Goal: Transaction & Acquisition: Subscribe to service/newsletter

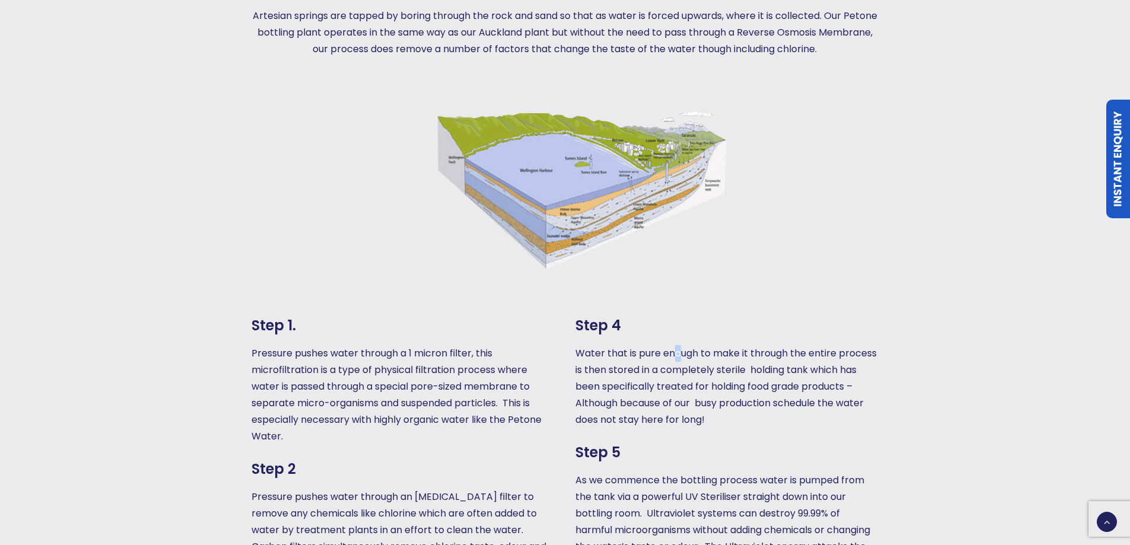
scroll to position [949, 0]
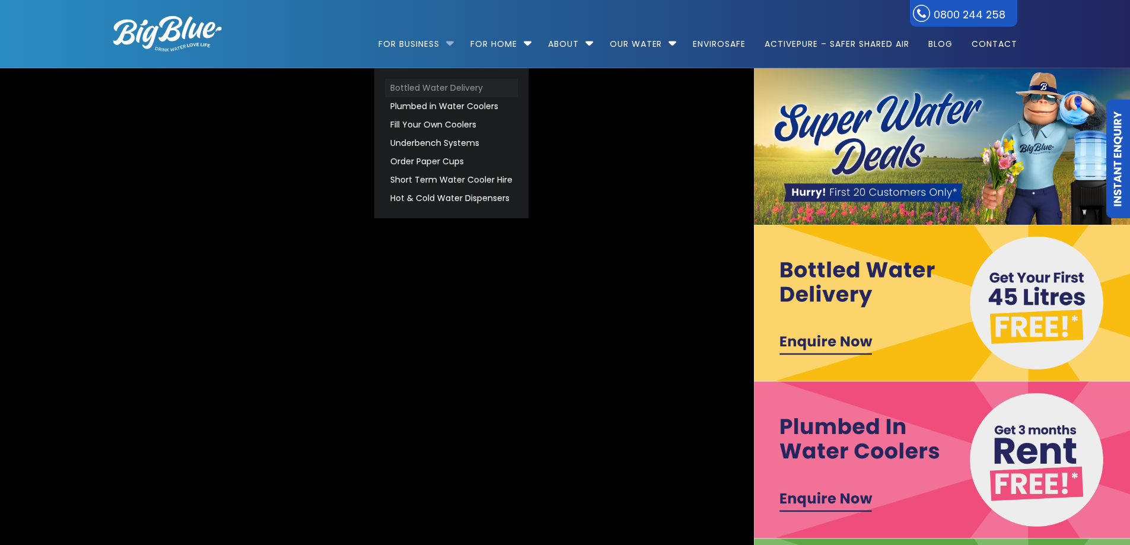
click at [439, 85] on link "Bottled Water Delivery" at bounding box center [451, 88] width 133 height 18
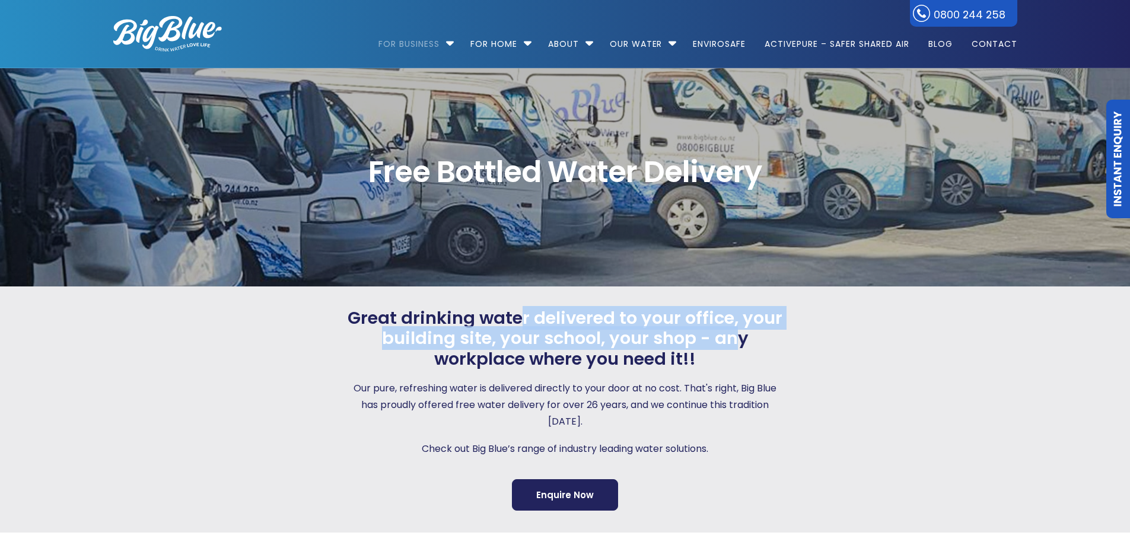
drag, startPoint x: 563, startPoint y: 323, endPoint x: 741, endPoint y: 347, distance: 179.6
click at [741, 347] on span "Great drinking water delivered to your office, your building site, your school,…" at bounding box center [565, 339] width 441 height 62
drag, startPoint x: 573, startPoint y: 329, endPoint x: 762, endPoint y: 348, distance: 190.1
click at [762, 348] on span "Great drinking water delivered to your office, your building site, your school,…" at bounding box center [565, 339] width 441 height 62
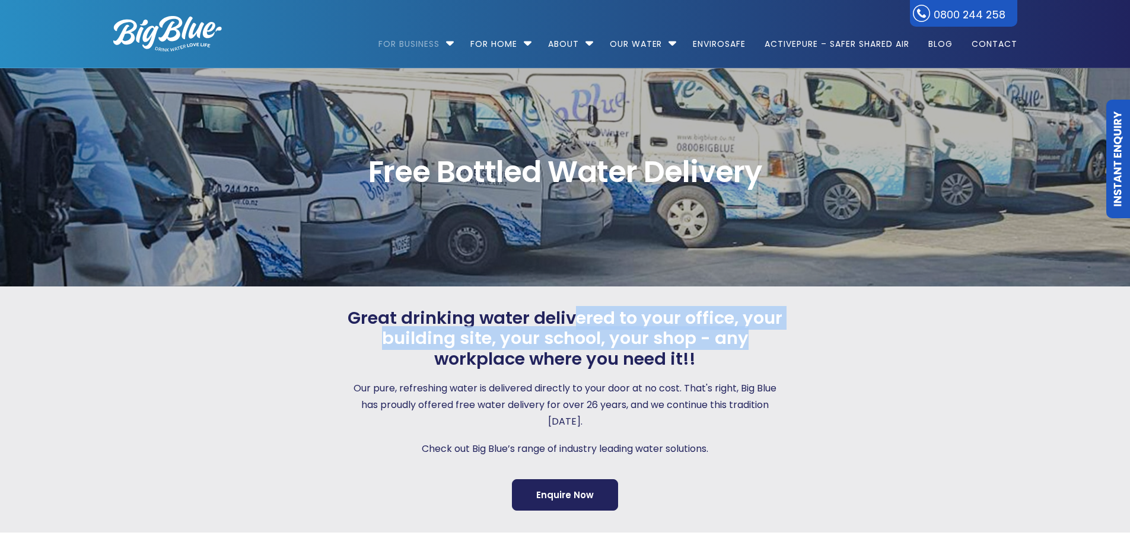
click at [762, 348] on span "Great drinking water delivered to your office, your building site, your school,…" at bounding box center [565, 339] width 441 height 62
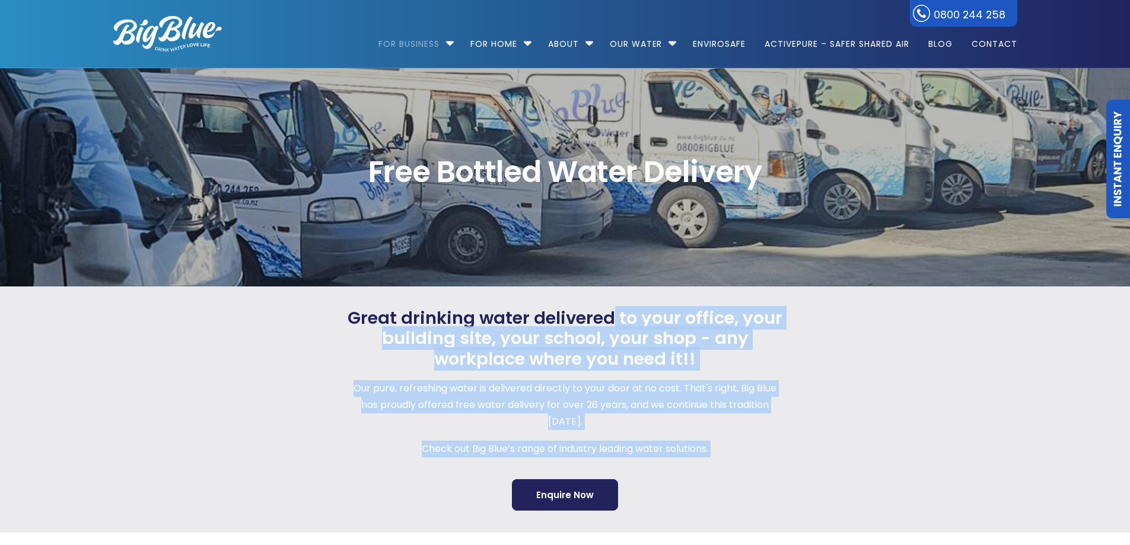
drag, startPoint x: 617, startPoint y: 326, endPoint x: 795, endPoint y: 349, distance: 179.5
click at [795, 349] on div "Great drinking water delivered to your office, your building site, your school,…" at bounding box center [554, 409] width 925 height 203
click at [795, 349] on div at bounding box center [901, 409] width 231 height 203
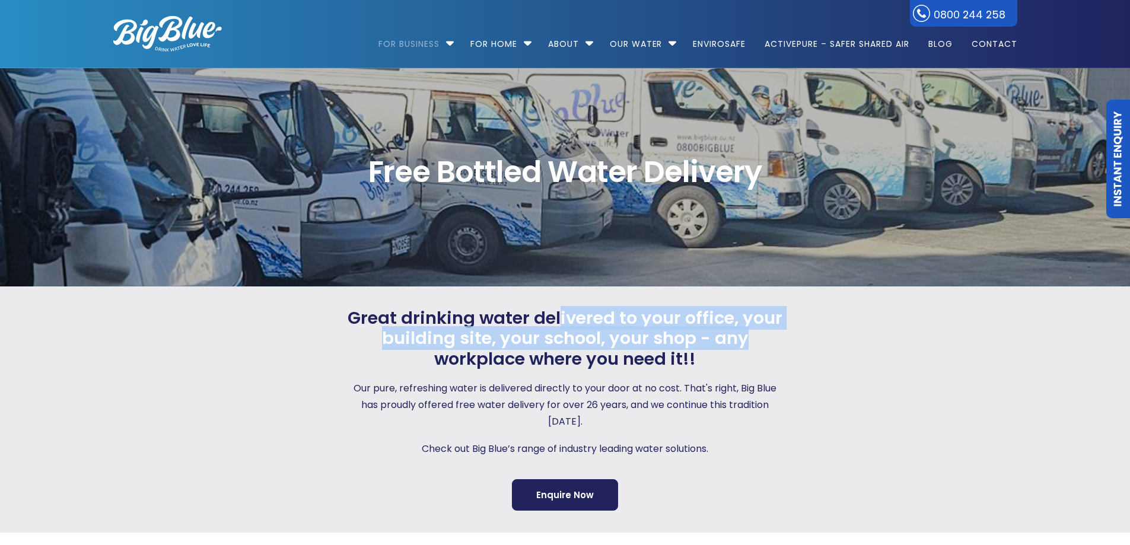
drag, startPoint x: 658, startPoint y: 335, endPoint x: 747, endPoint y: 342, distance: 89.2
click at [745, 342] on span "Great drinking water delivered to your office, your building site, your school,…" at bounding box center [565, 339] width 441 height 62
click at [747, 342] on span "Great drinking water delivered to your office, your building site, your school,…" at bounding box center [565, 339] width 441 height 62
drag, startPoint x: 606, startPoint y: 331, endPoint x: 756, endPoint y: 347, distance: 150.3
click at [756, 347] on span "Great drinking water delivered to your office, your building site, your school,…" at bounding box center [565, 339] width 441 height 62
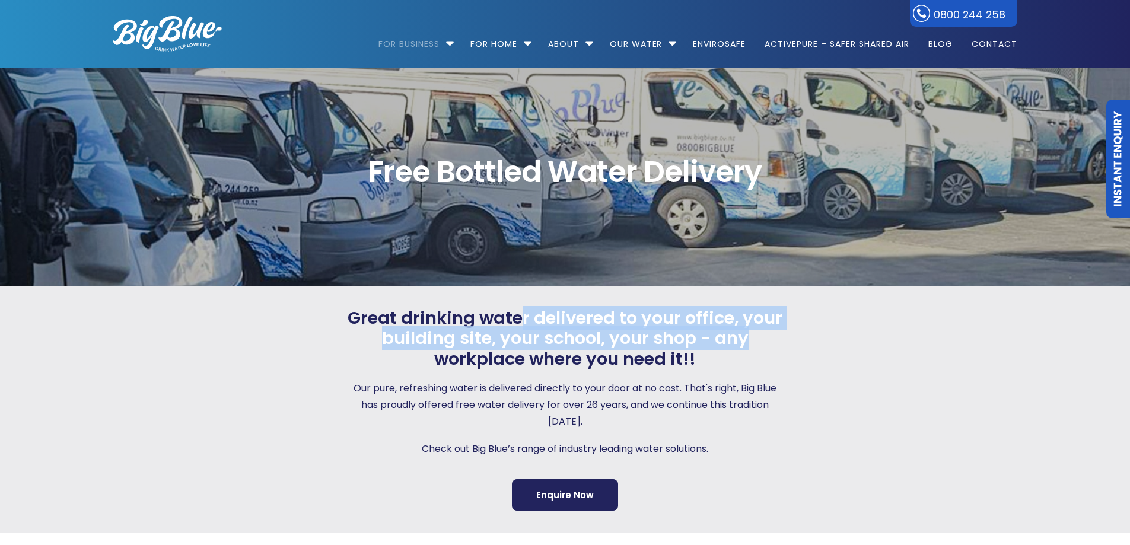
click at [756, 347] on span "Great drinking water delivered to your office, your building site, your school,…" at bounding box center [565, 339] width 441 height 62
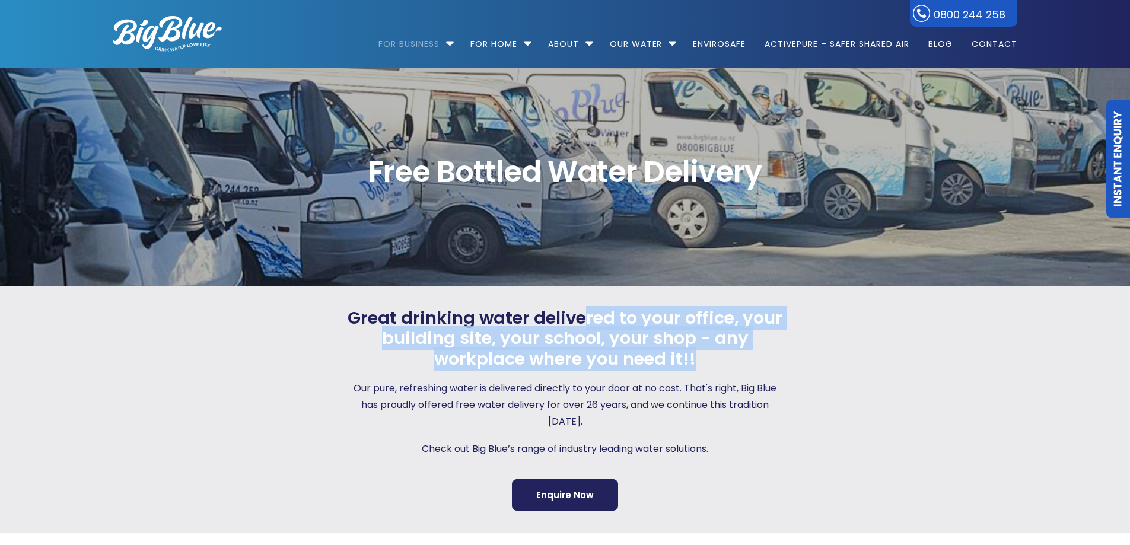
drag, startPoint x: 756, startPoint y: 353, endPoint x: 775, endPoint y: 354, distance: 19.0
click at [775, 354] on span "Great drinking water delivered to your office, your building site, your school,…" at bounding box center [565, 339] width 441 height 62
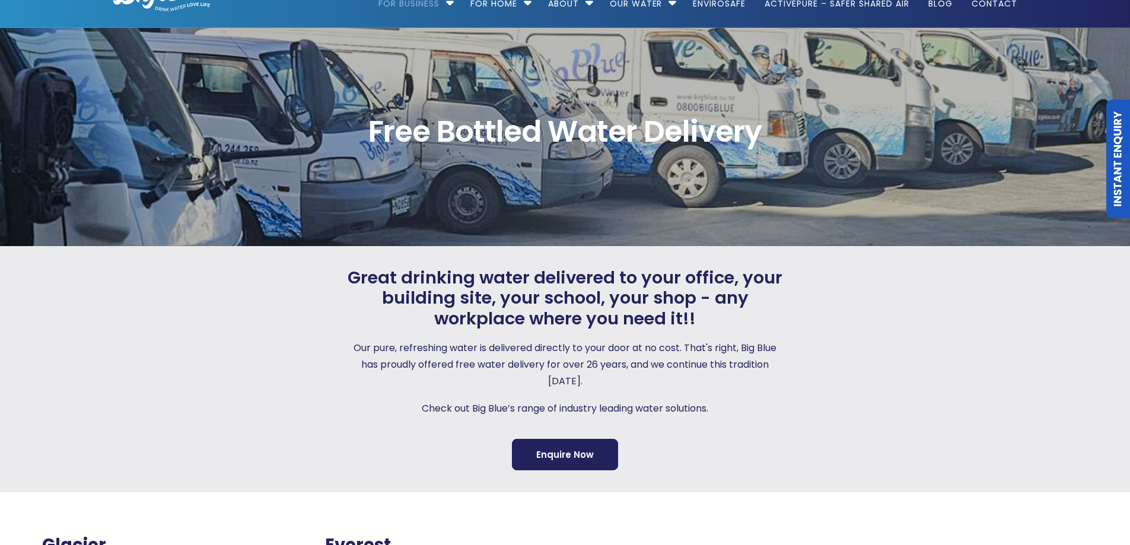
scroll to position [59, 0]
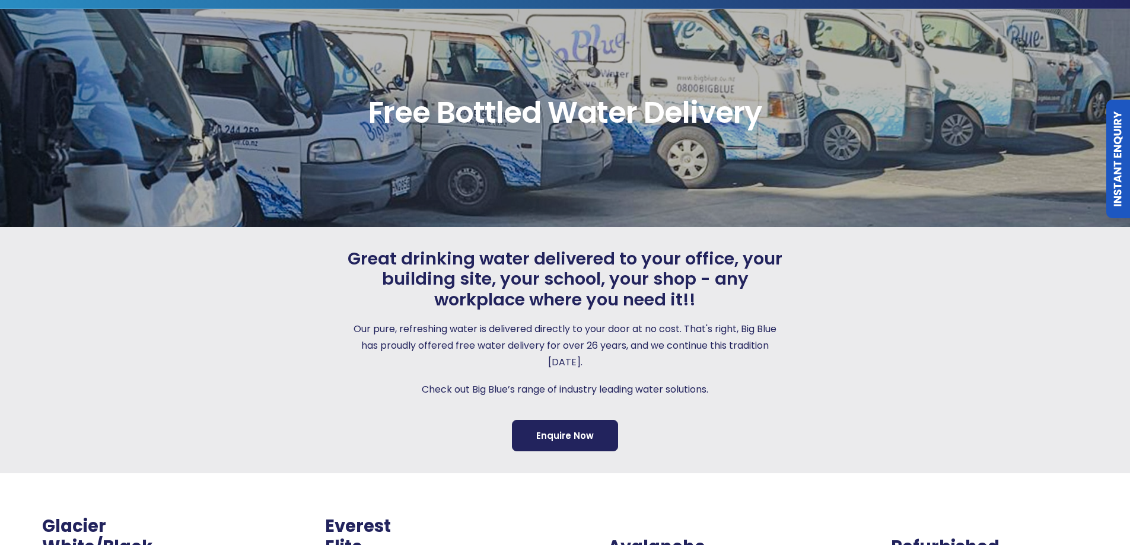
click at [753, 351] on p "Our pure, refreshing water is delivered directly to your door at no cost. That'…" at bounding box center [565, 346] width 441 height 50
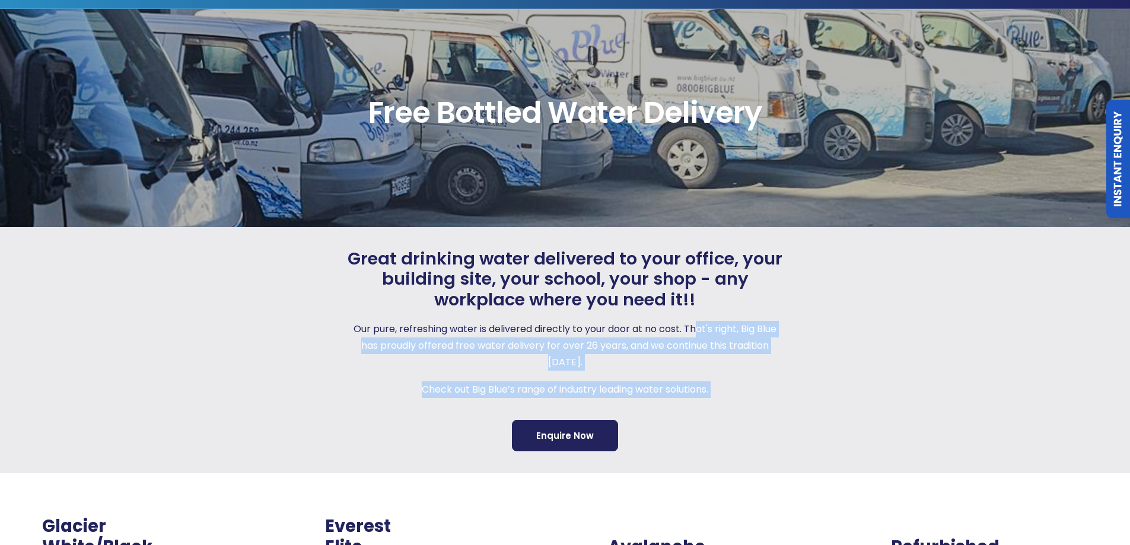
drag, startPoint x: 745, startPoint y: 340, endPoint x: 801, endPoint y: 345, distance: 56.5
click at [801, 345] on div "Great drinking water delivered to your office, your building site, your school,…" at bounding box center [554, 350] width 925 height 203
click at [801, 345] on div at bounding box center [901, 350] width 231 height 203
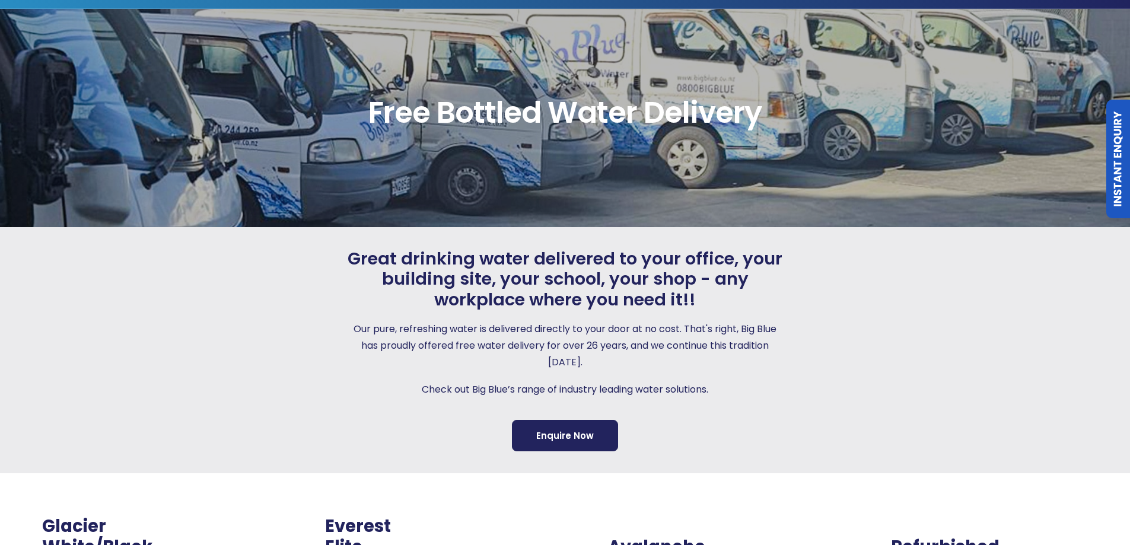
click at [769, 339] on p "Our pure, refreshing water is delivered directly to your door at no cost. That'…" at bounding box center [565, 346] width 441 height 50
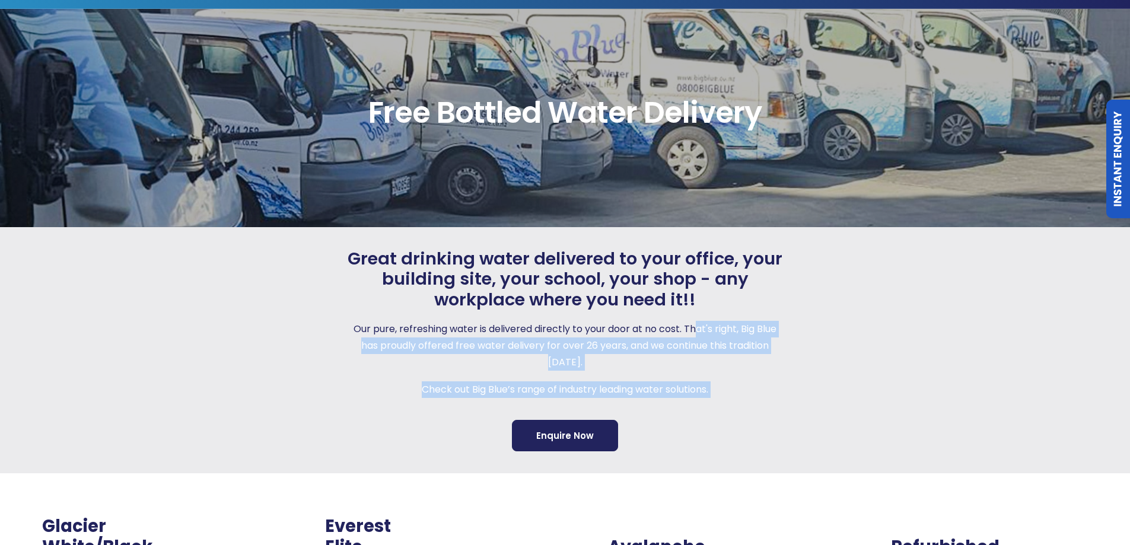
drag, startPoint x: 768, startPoint y: 335, endPoint x: 817, endPoint y: 339, distance: 49.4
click at [817, 339] on div "Great drinking water delivered to your office, your building site, your school,…" at bounding box center [554, 350] width 925 height 203
click at [817, 339] on div at bounding box center [901, 350] width 231 height 203
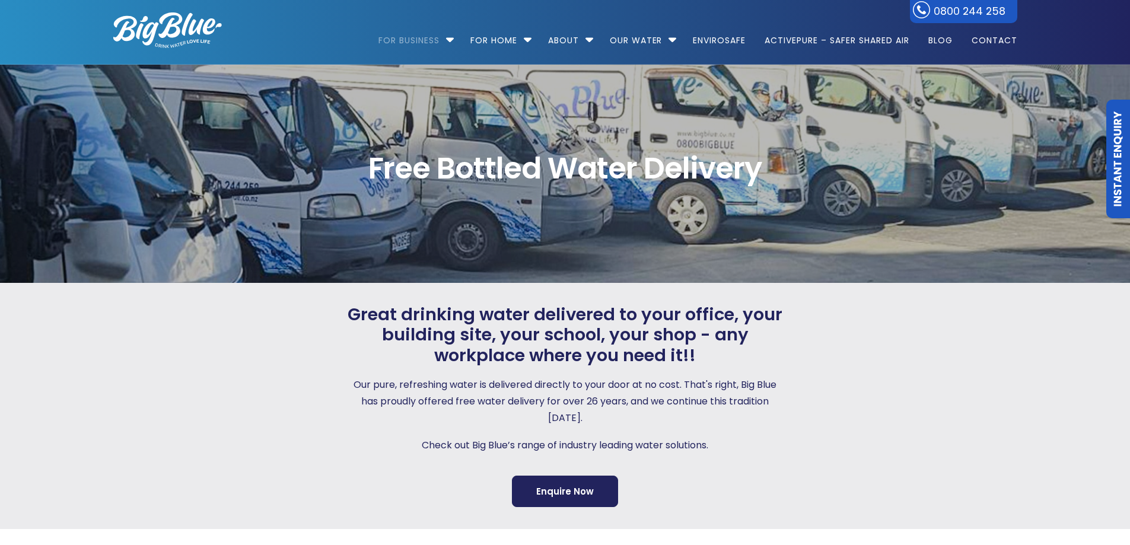
scroll to position [0, 0]
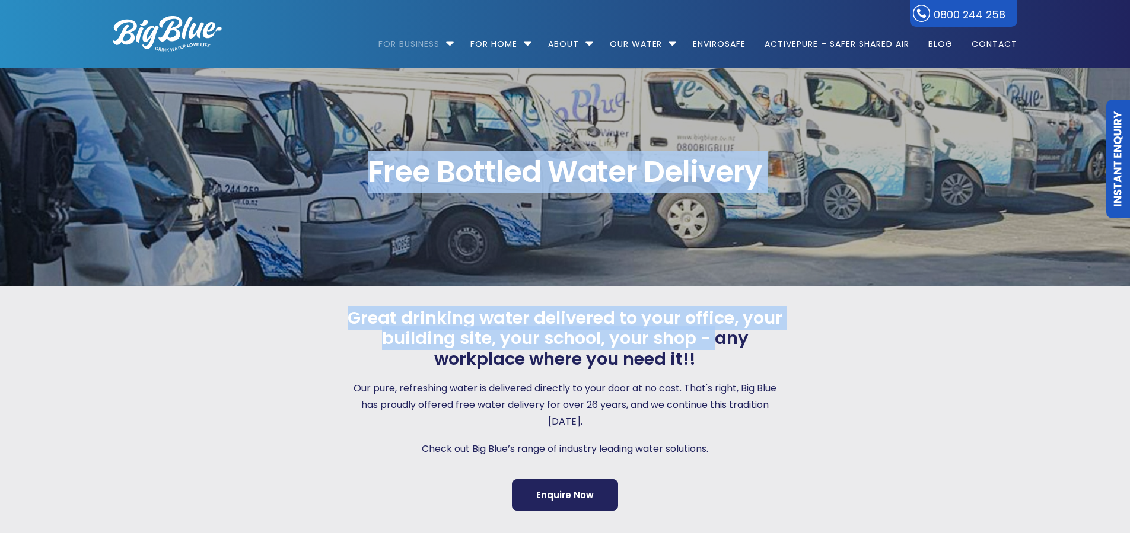
click at [712, 335] on span "Great drinking water delivered to your office, your building site, your school,…" at bounding box center [565, 339] width 441 height 62
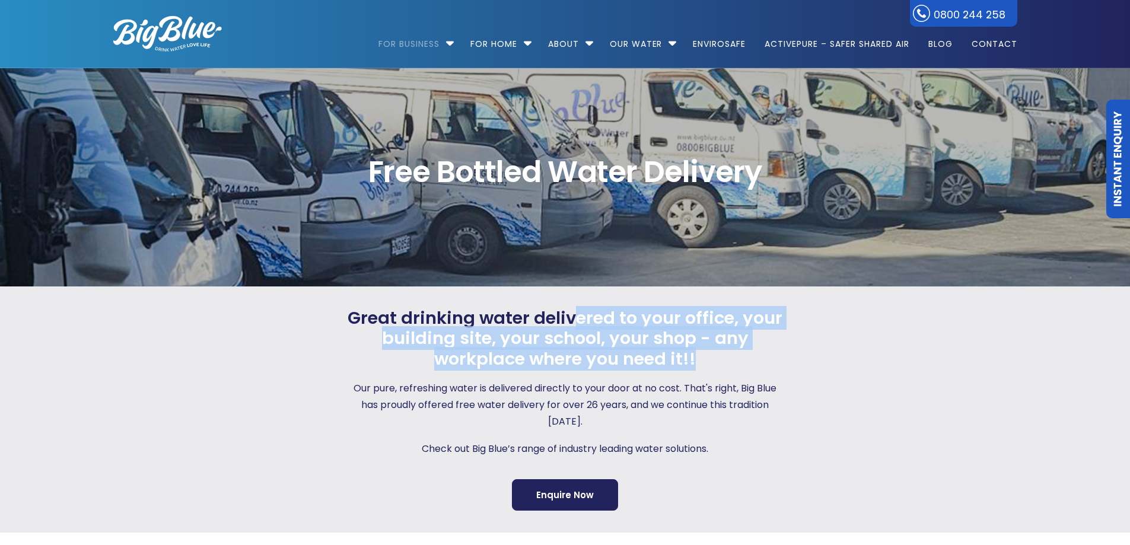
drag, startPoint x: 686, startPoint y: 355, endPoint x: 706, endPoint y: 358, distance: 19.8
click at [706, 358] on span "Great drinking water delivered to your office, your building site, your school,…" at bounding box center [565, 339] width 441 height 62
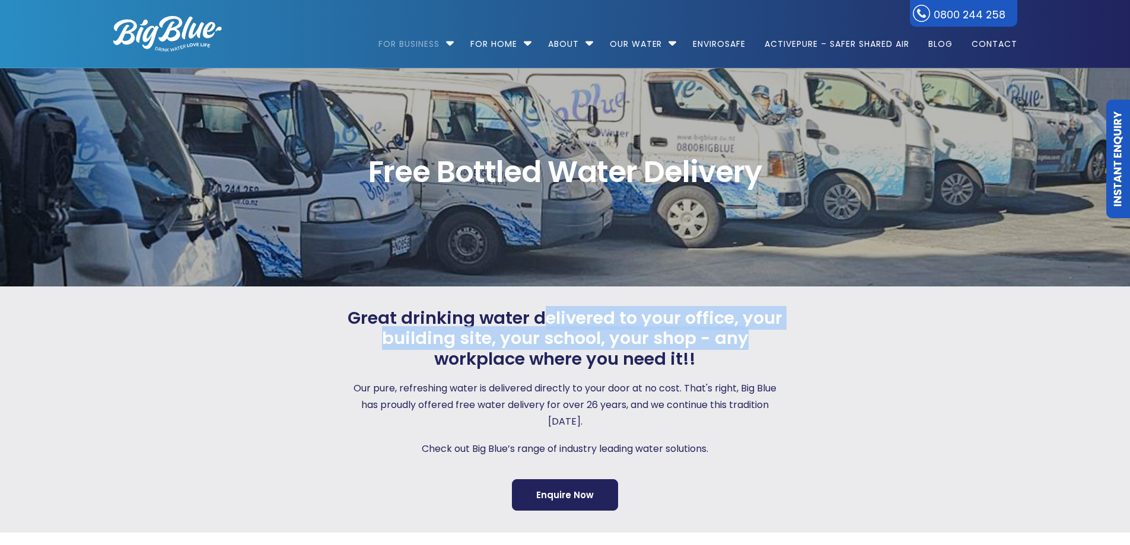
drag, startPoint x: 545, startPoint y: 324, endPoint x: 747, endPoint y: 345, distance: 202.8
click at [747, 345] on span "Great drinking water delivered to your office, your building site, your school,…" at bounding box center [565, 339] width 441 height 62
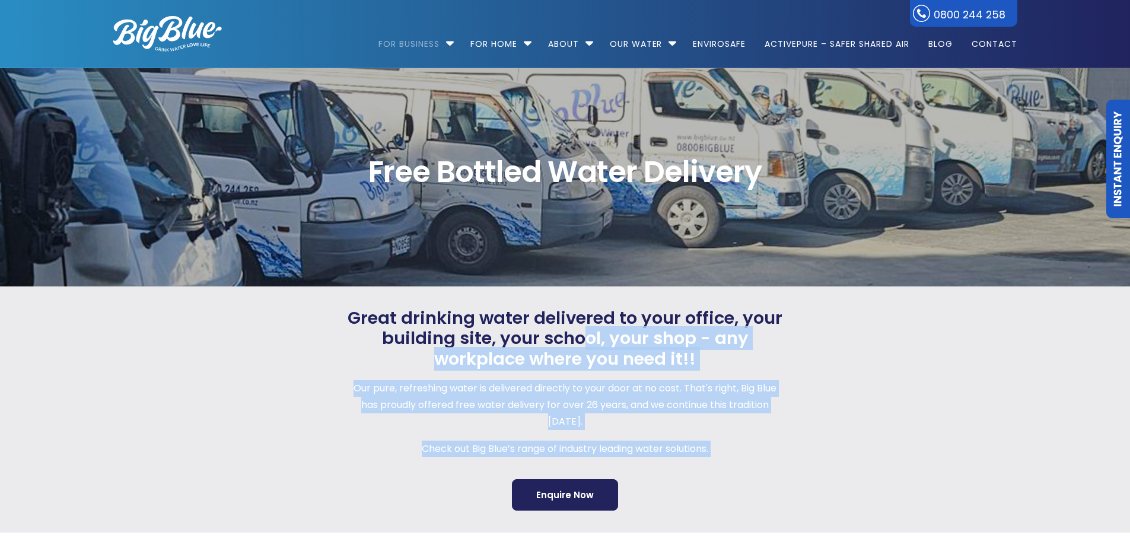
drag, startPoint x: 627, startPoint y: 335, endPoint x: 785, endPoint y: 349, distance: 158.4
click at [785, 349] on div "Great drinking water delivered to your office, your building site, your school,…" at bounding box center [554, 409] width 925 height 203
click at [786, 349] on div at bounding box center [901, 409] width 231 height 203
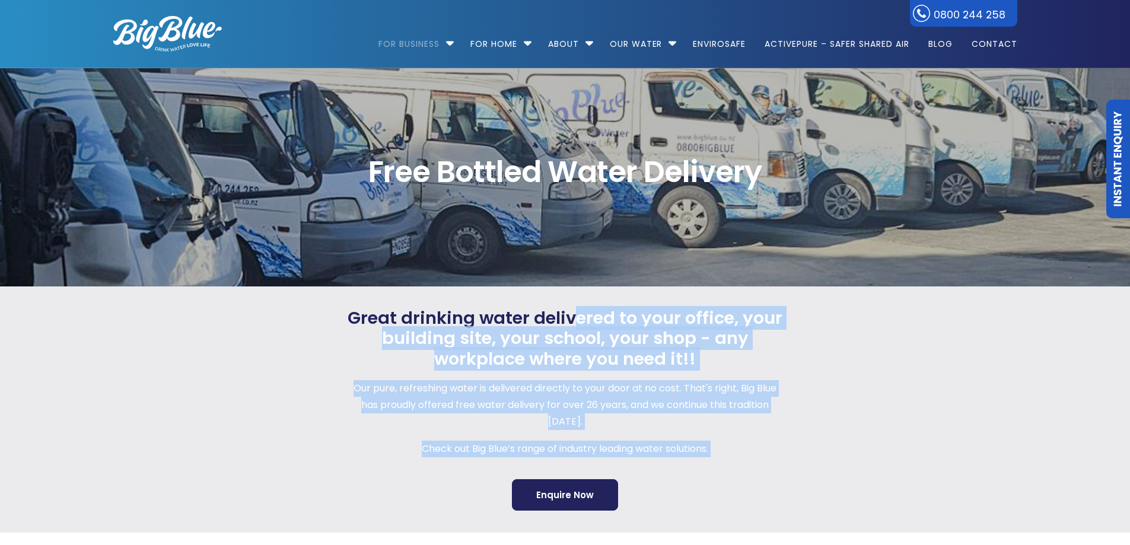
drag, startPoint x: 699, startPoint y: 339, endPoint x: 789, endPoint y: 349, distance: 90.8
click at [789, 349] on div "Great drinking water delivered to your office, your building site, your school,…" at bounding box center [554, 409] width 925 height 203
click at [789, 349] on div at bounding box center [901, 409] width 231 height 203
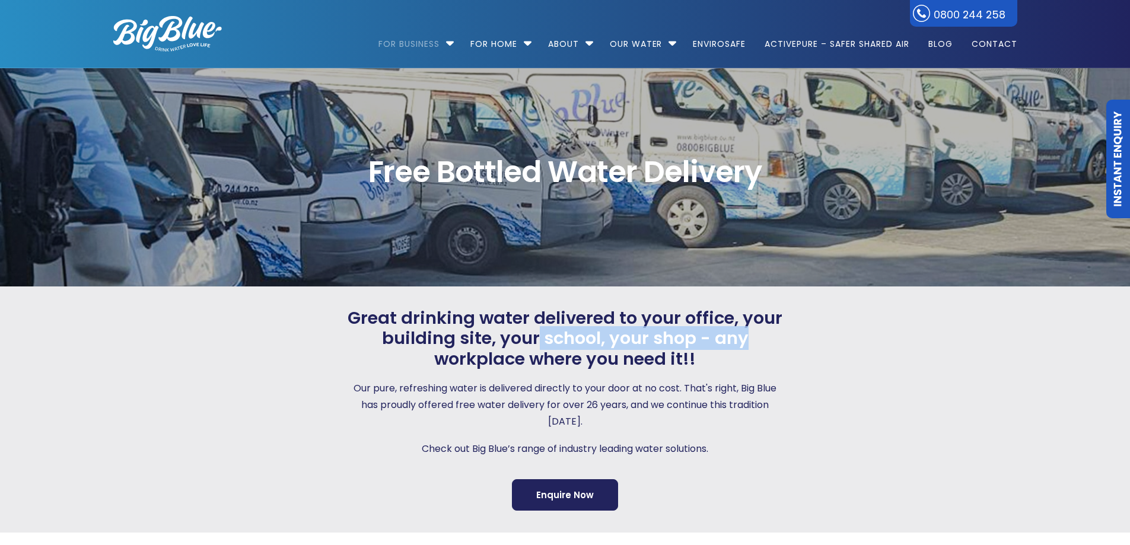
drag, startPoint x: 736, startPoint y: 347, endPoint x: 748, endPoint y: 349, distance: 12.0
click at [748, 349] on span "Great drinking water delivered to your office, your building site, your school,…" at bounding box center [565, 339] width 441 height 62
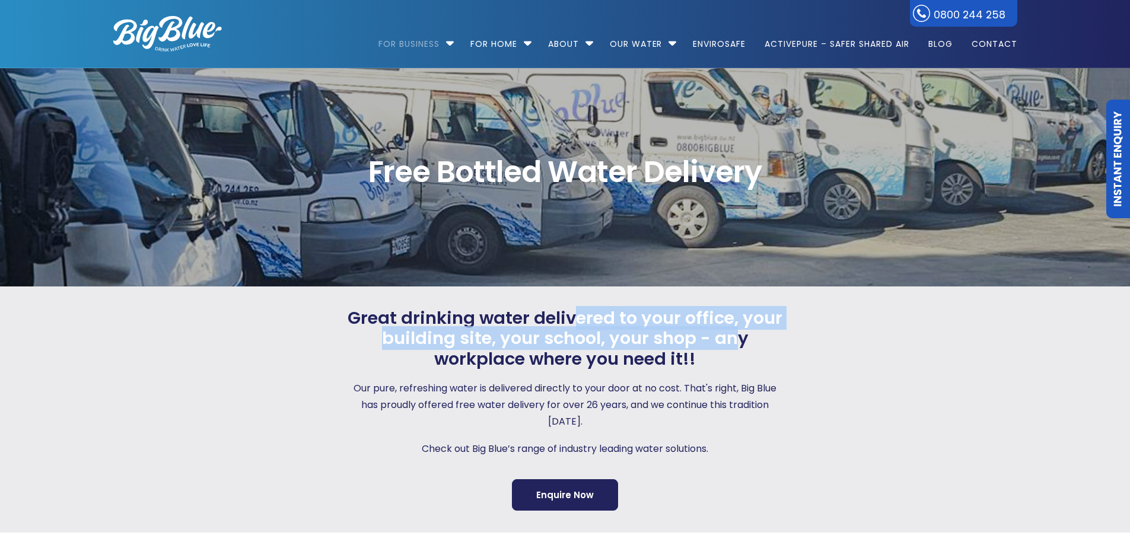
drag, startPoint x: 729, startPoint y: 347, endPoint x: 735, endPoint y: 348, distance: 6.6
click at [735, 348] on span "Great drinking water delivered to your office, your building site, your school,…" at bounding box center [565, 339] width 441 height 62
